Goal: Transaction & Acquisition: Purchase product/service

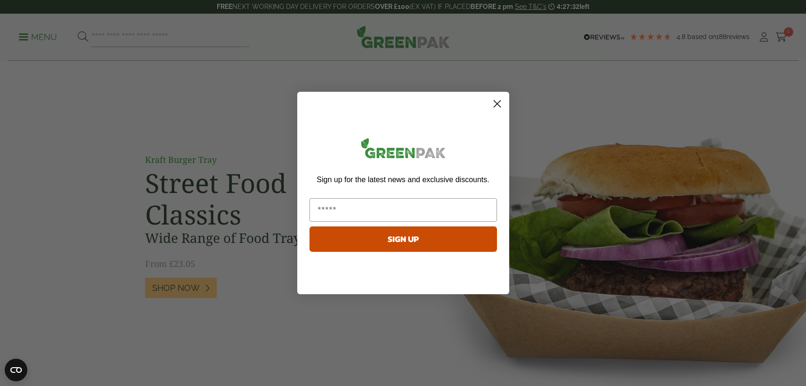
click at [498, 105] on icon "Close dialog" at bounding box center [497, 104] width 16 height 16
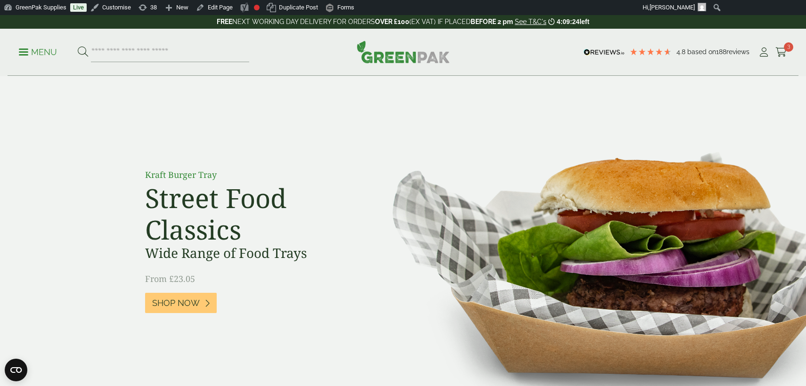
click at [46, 50] on p "Menu" at bounding box center [38, 52] width 38 height 11
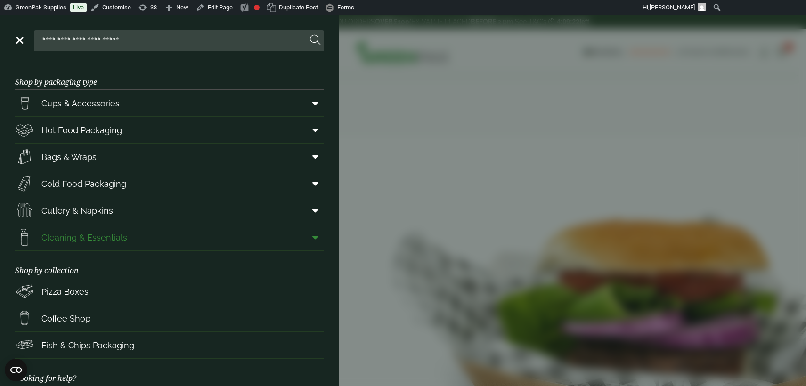
click at [155, 239] on link "Cleaning & Essentials" at bounding box center [169, 237] width 309 height 26
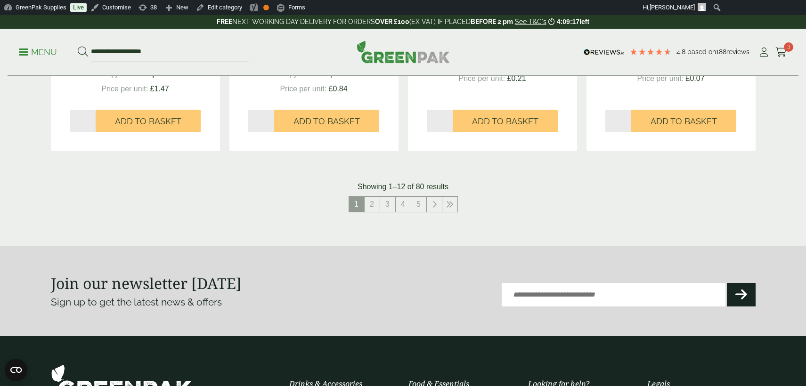
scroll to position [1007, 0]
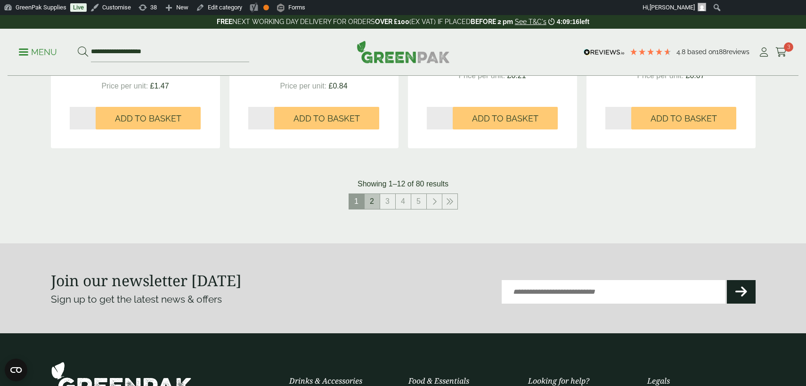
click at [374, 200] on link "2" at bounding box center [372, 201] width 15 height 15
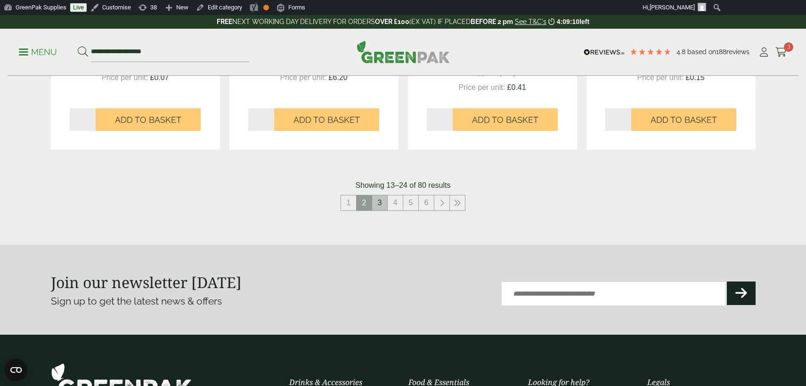
scroll to position [1016, 0]
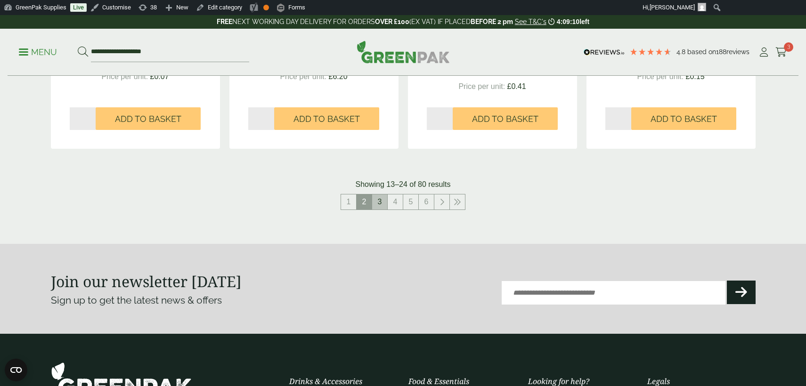
click at [379, 204] on link "3" at bounding box center [379, 202] width 15 height 15
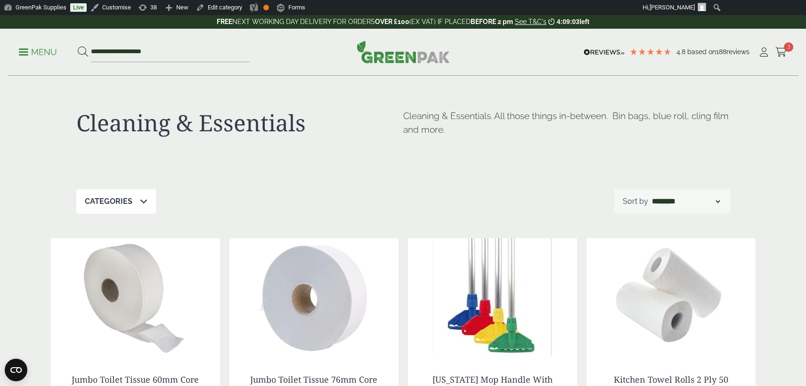
click at [52, 54] on p "Menu" at bounding box center [38, 52] width 38 height 11
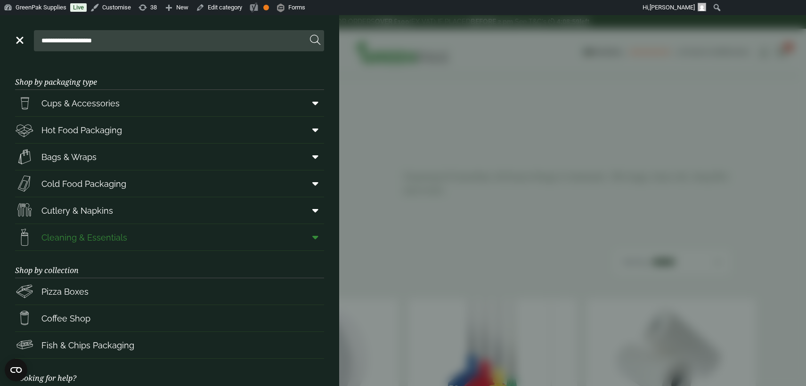
click at [315, 239] on icon at bounding box center [315, 237] width 6 height 9
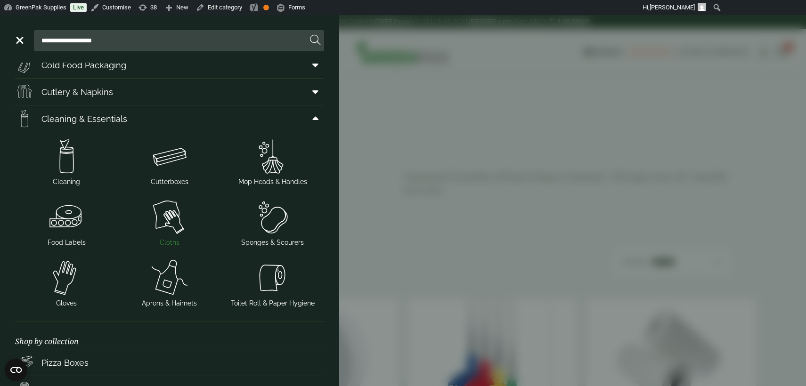
scroll to position [120, 0]
click at [165, 160] on img at bounding box center [170, 155] width 96 height 38
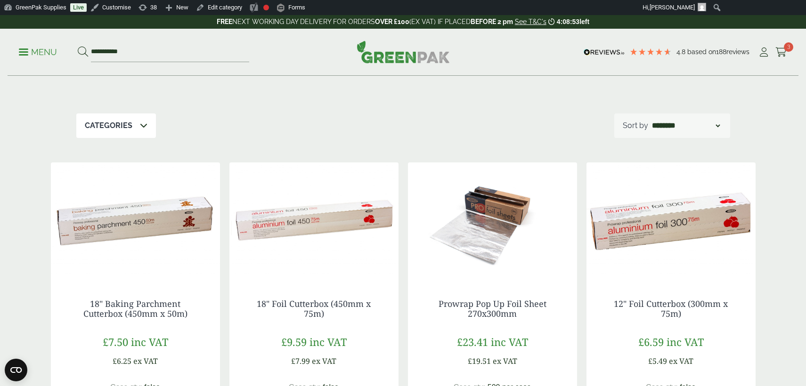
scroll to position [76, 0]
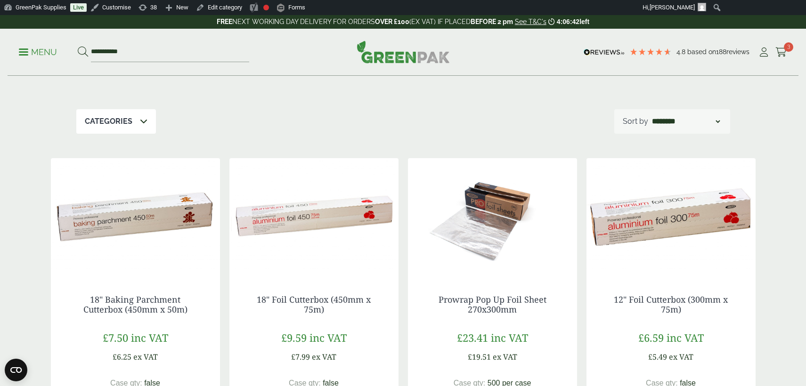
click at [489, 206] on img at bounding box center [492, 217] width 169 height 118
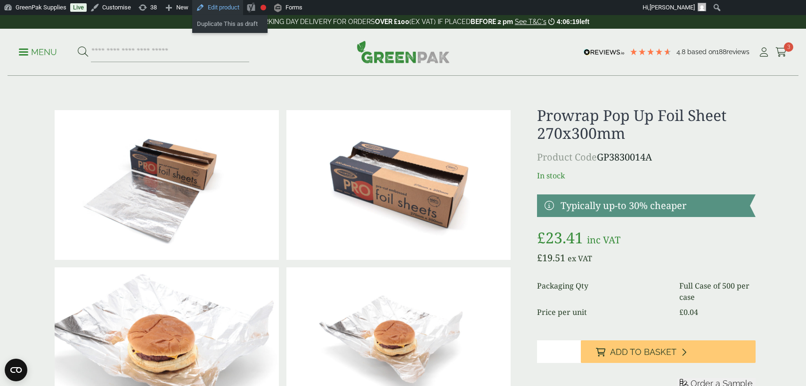
click at [223, 7] on link "Edit product" at bounding box center [217, 7] width 51 height 15
